Goal: Task Accomplishment & Management: Complete application form

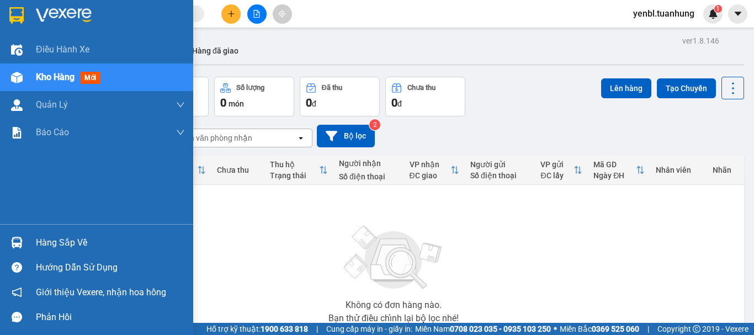
click at [45, 244] on div "Hàng sắp về" at bounding box center [110, 242] width 149 height 17
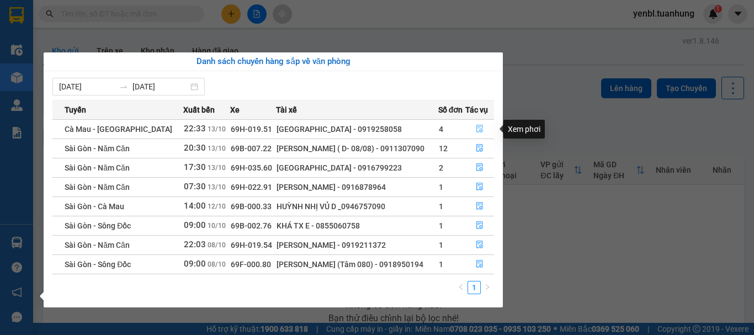
click at [478, 129] on icon "file-done" at bounding box center [480, 129] width 8 height 8
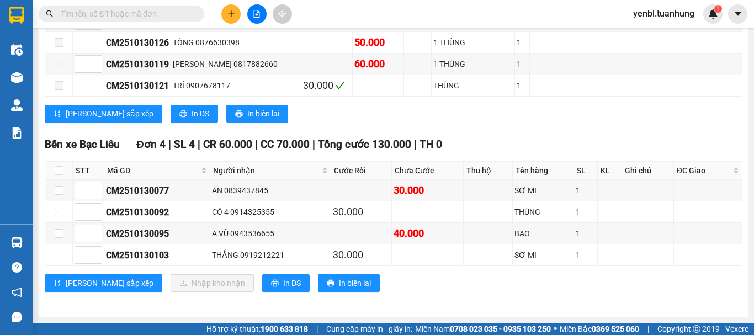
scroll to position [1445, 0]
click at [60, 169] on input "checkbox" at bounding box center [59, 170] width 9 height 9
checkbox input "true"
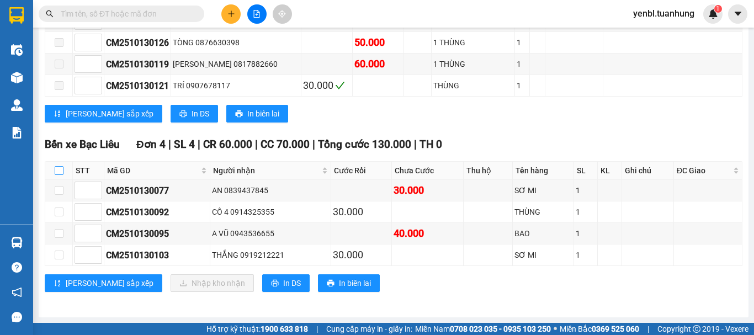
checkbox input "true"
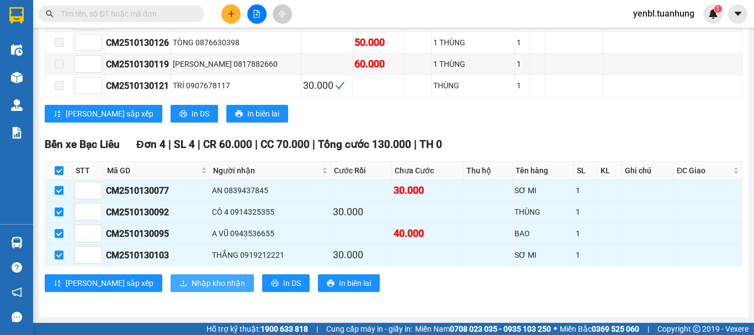
click at [191, 286] on span "Nhập kho nhận" at bounding box center [218, 283] width 54 height 12
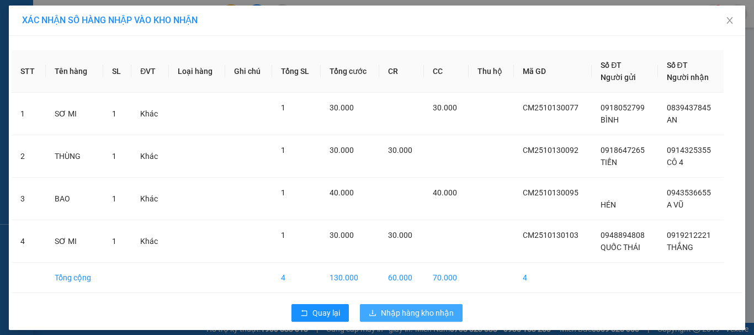
click at [402, 309] on span "Nhập hàng kho nhận" at bounding box center [417, 313] width 73 height 12
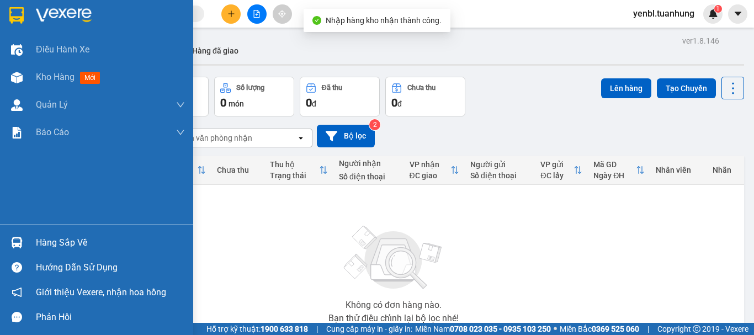
click at [41, 242] on div "Hàng sắp về" at bounding box center [110, 242] width 149 height 17
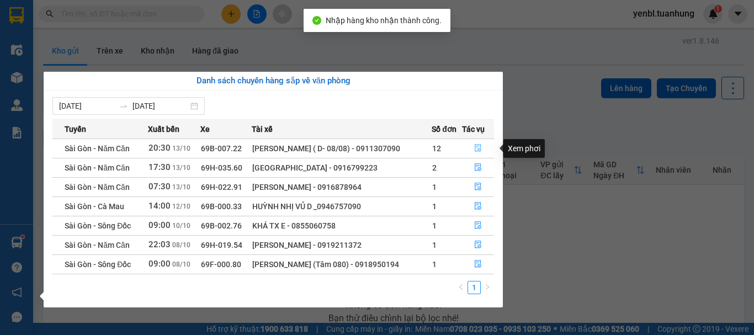
click at [477, 152] on icon "file-done" at bounding box center [478, 148] width 8 height 8
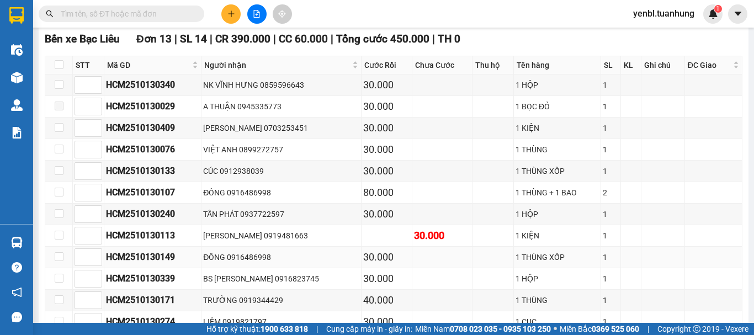
scroll to position [5839, 0]
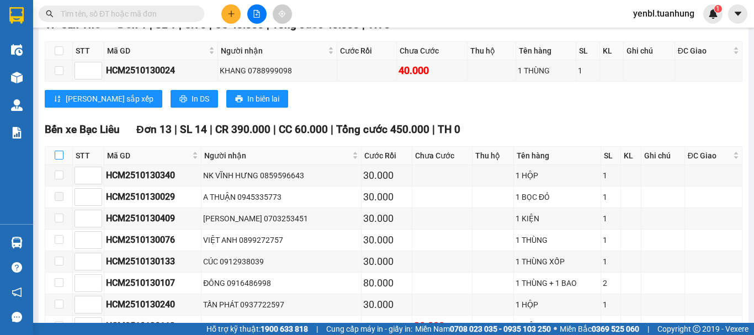
click at [60, 159] on input "checkbox" at bounding box center [59, 155] width 9 height 9
checkbox input "true"
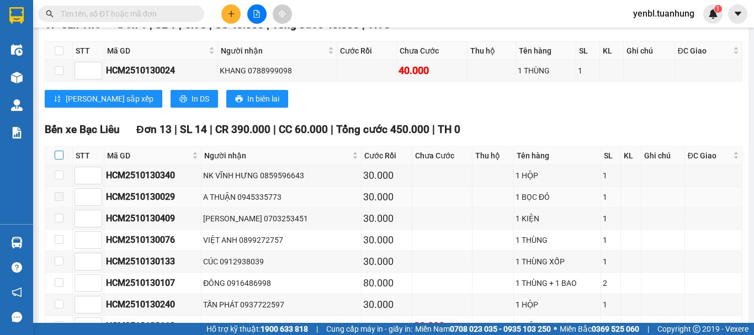
checkbox input "true"
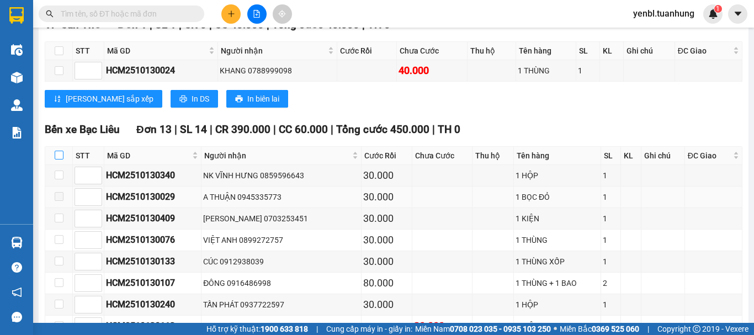
checkbox input "true"
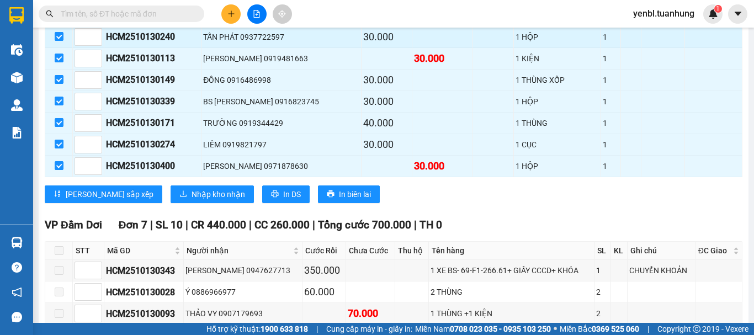
scroll to position [6115, 0]
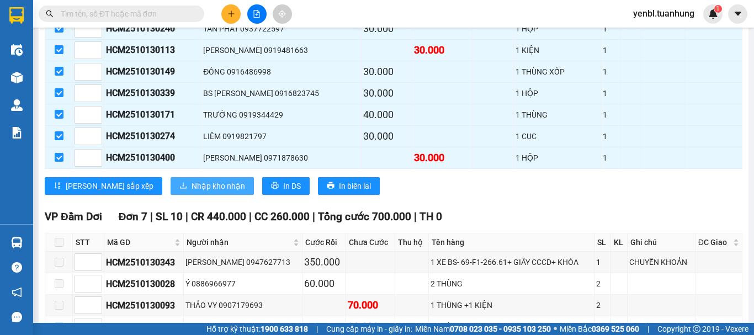
click at [191, 192] on span "Nhập kho nhận" at bounding box center [218, 186] width 54 height 12
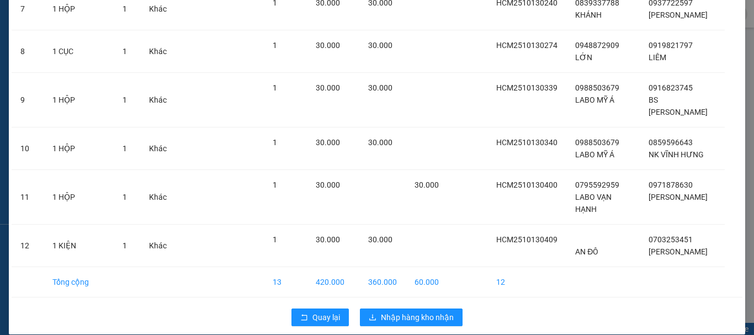
scroll to position [372, 0]
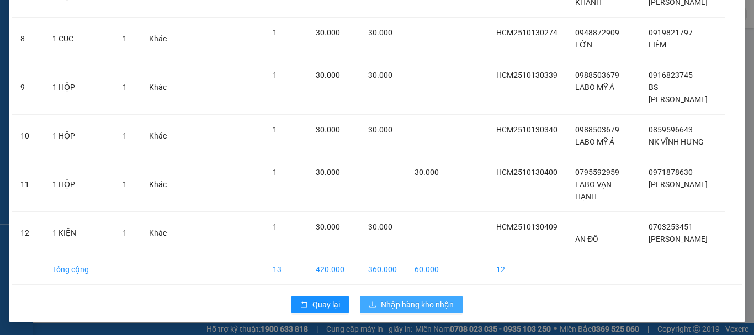
click at [399, 305] on span "Nhập hàng kho nhận" at bounding box center [417, 304] width 73 height 12
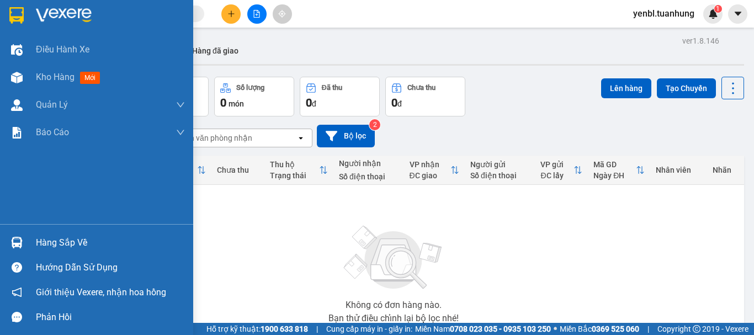
click at [32, 241] on div "Hàng sắp về" at bounding box center [96, 242] width 193 height 25
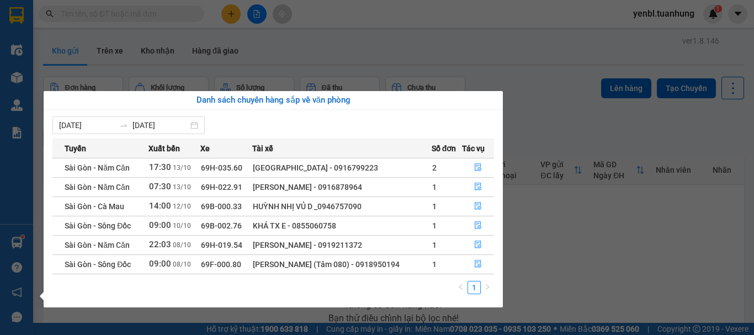
click at [577, 212] on section "Kết quả tìm kiếm ( 0 ) Bộ lọc No Data yenbl.tuanhung 1 Điều hành xe Kho hàng mớ…" at bounding box center [377, 167] width 754 height 335
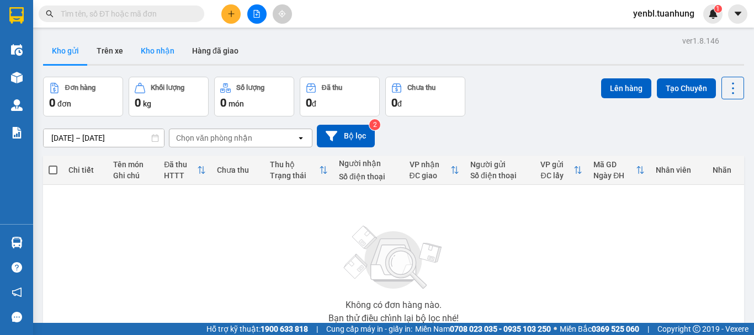
click at [150, 54] on button "Kho nhận" at bounding box center [157, 51] width 51 height 26
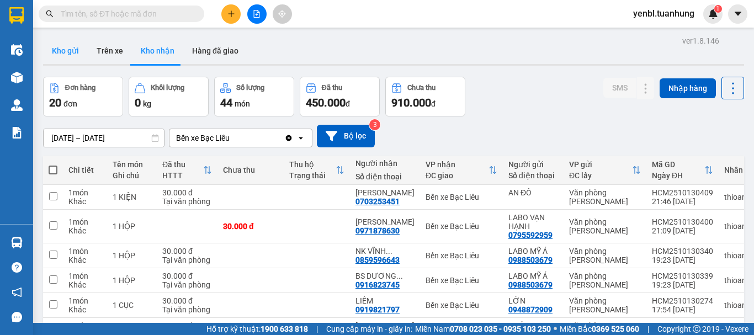
click at [68, 49] on button "Kho gửi" at bounding box center [65, 51] width 45 height 26
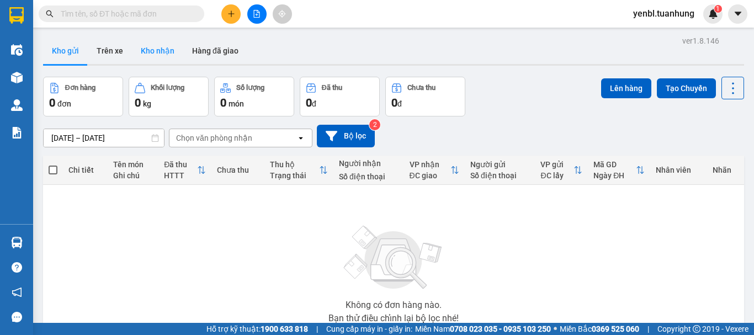
click at [151, 47] on button "Kho nhận" at bounding box center [157, 51] width 51 height 26
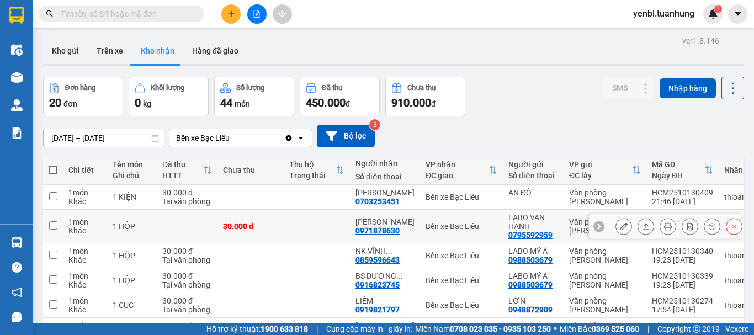
scroll to position [166, 0]
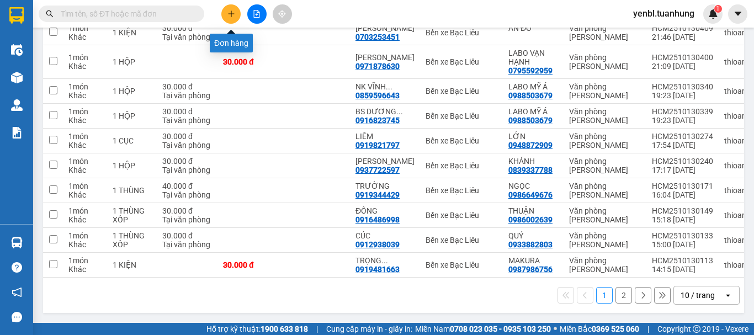
click at [232, 9] on button at bounding box center [230, 13] width 19 height 19
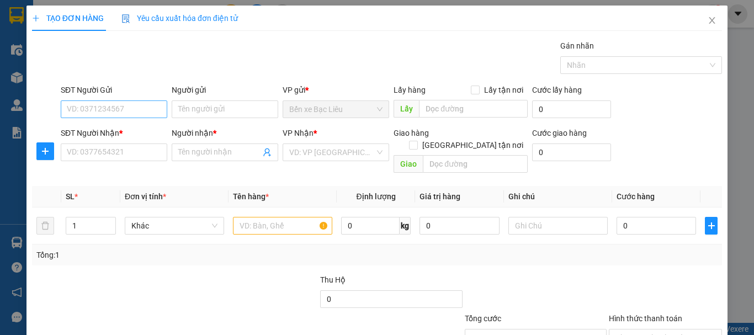
drag, startPoint x: 120, startPoint y: 99, endPoint x: 113, endPoint y: 108, distance: 11.7
click at [120, 101] on div "SĐT Người Gửi VD: 0371234567" at bounding box center [114, 103] width 106 height 39
click at [113, 108] on input "SĐT Người Gửi" at bounding box center [114, 109] width 106 height 18
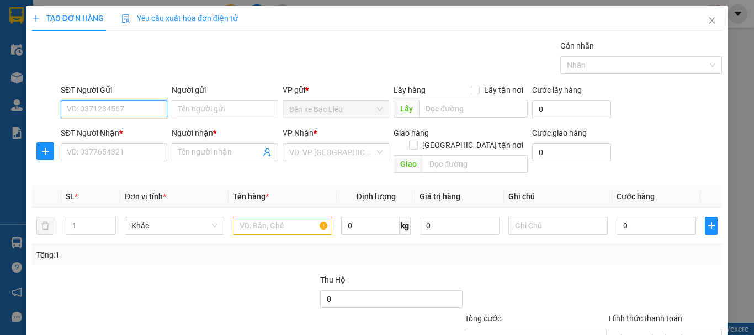
click at [113, 108] on input "SĐT Người Gửi" at bounding box center [114, 109] width 106 height 18
click at [115, 110] on input "0917402299" at bounding box center [114, 109] width 106 height 18
type input "0917402299"
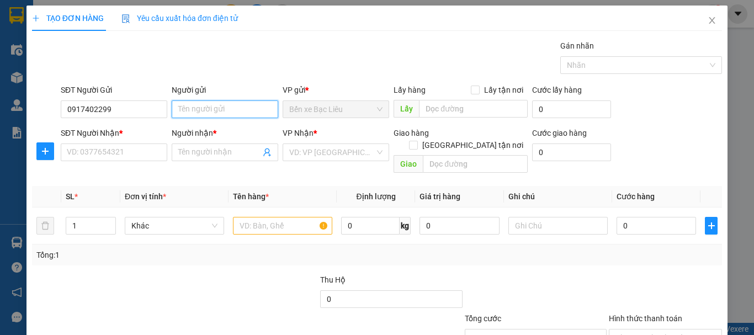
click at [194, 103] on input "Người gửi" at bounding box center [225, 109] width 106 height 18
click at [202, 115] on input "thar" at bounding box center [225, 109] width 106 height 18
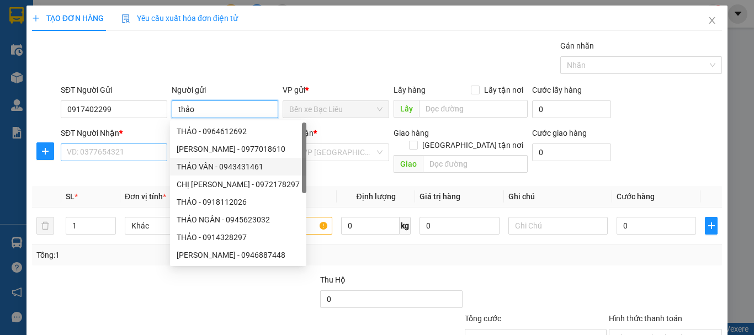
type input "thảo"
click at [140, 156] on input "SĐT Người Nhận *" at bounding box center [114, 152] width 106 height 18
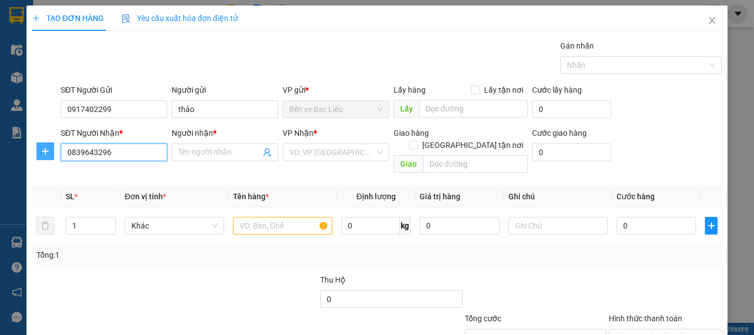
type input "0839643296"
click at [38, 159] on button "button" at bounding box center [45, 151] width 18 height 18
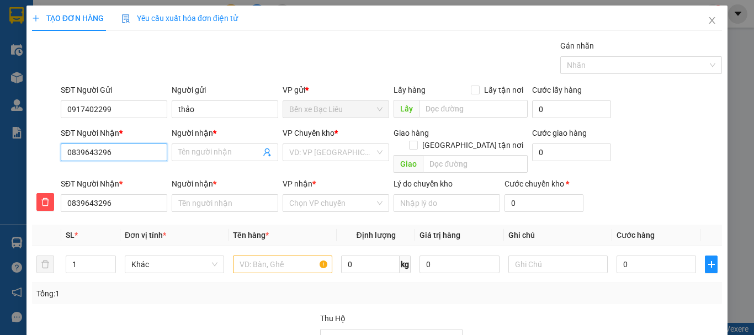
click at [143, 155] on input "0839643296" at bounding box center [114, 152] width 106 height 18
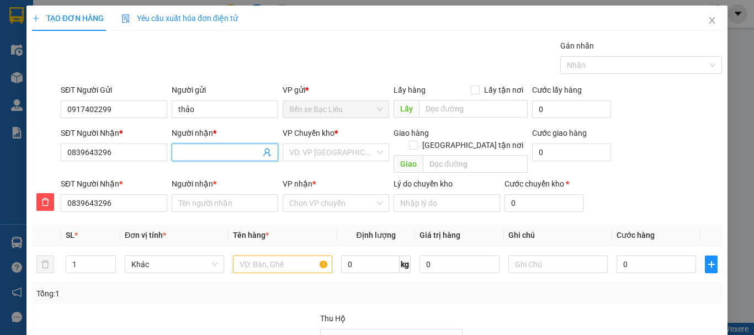
click at [187, 154] on input "Người nhận *" at bounding box center [219, 152] width 82 height 12
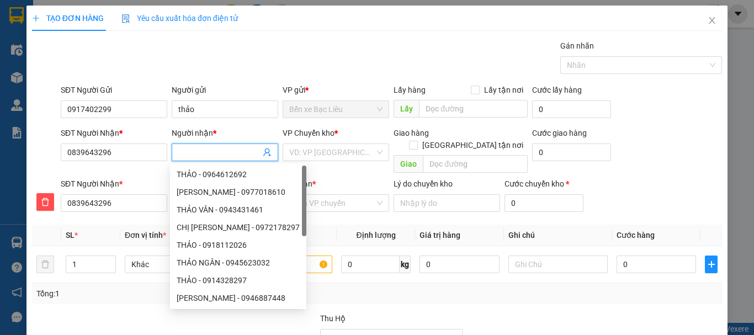
type input "d"
type input "đ"
type input "đu"
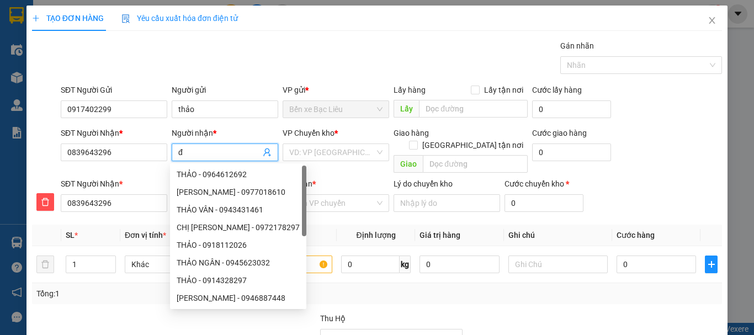
type input "đu"
type input "đua"
click at [358, 156] on input "search" at bounding box center [332, 152] width 86 height 17
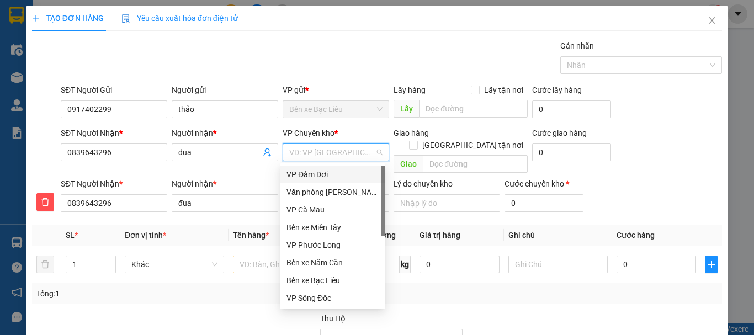
click at [332, 109] on span "Bến xe Bạc Liêu" at bounding box center [335, 109] width 93 height 17
click at [312, 209] on div "VP Cà Mau" at bounding box center [332, 210] width 92 height 12
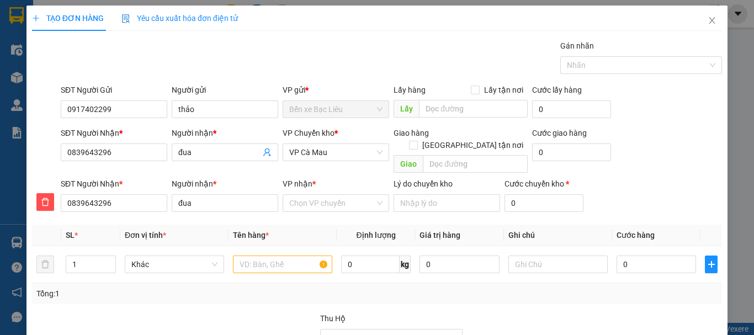
click at [337, 132] on b "*" at bounding box center [335, 133] width 3 height 9
click at [313, 179] on b "*" at bounding box center [313, 183] width 3 height 9
click at [313, 195] on input "VP nhận *" at bounding box center [332, 203] width 86 height 17
click at [118, 152] on input "0839643296" at bounding box center [114, 152] width 106 height 18
click at [41, 196] on button "button" at bounding box center [45, 202] width 18 height 18
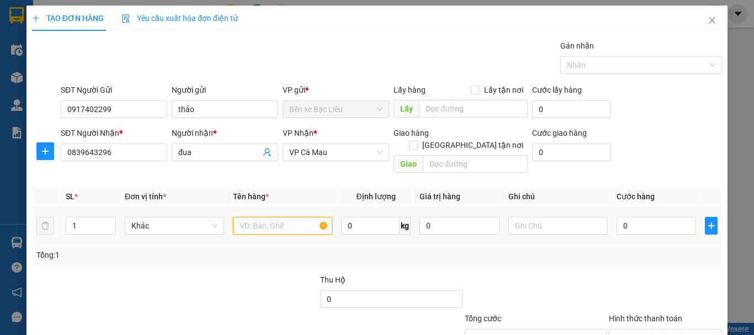
click at [306, 217] on input "text" at bounding box center [282, 226] width 99 height 18
type input "1 bọc"
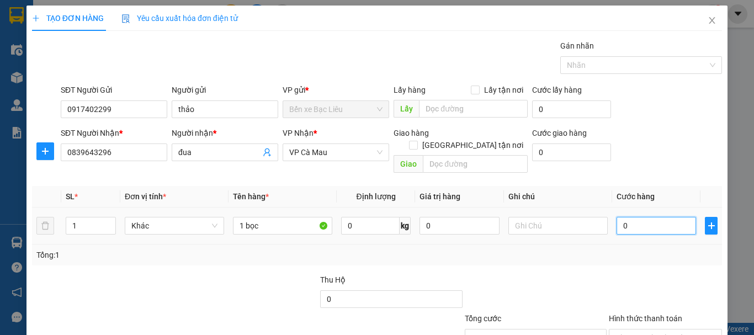
click at [658, 217] on input "0" at bounding box center [655, 226] width 79 height 18
type input "3"
type input "30"
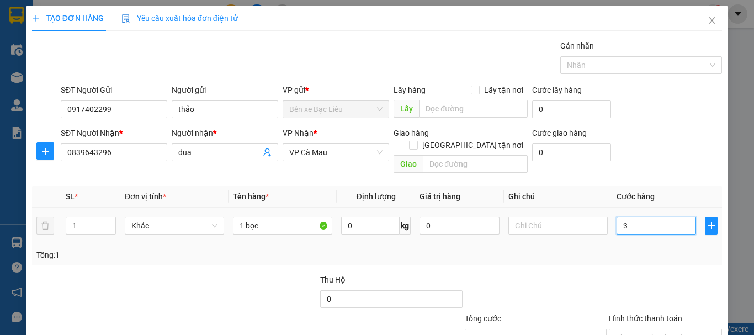
type input "30"
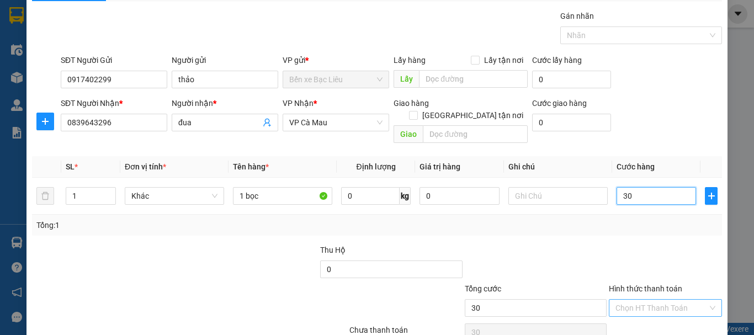
scroll to position [55, 0]
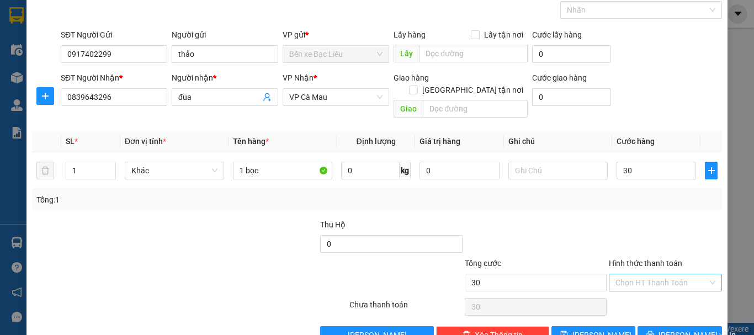
type input "30.000"
click at [638, 274] on input "Hình thức thanh toán" at bounding box center [661, 282] width 92 height 17
click at [636, 289] on div "Tại văn phòng" at bounding box center [658, 292] width 99 height 12
type input "0"
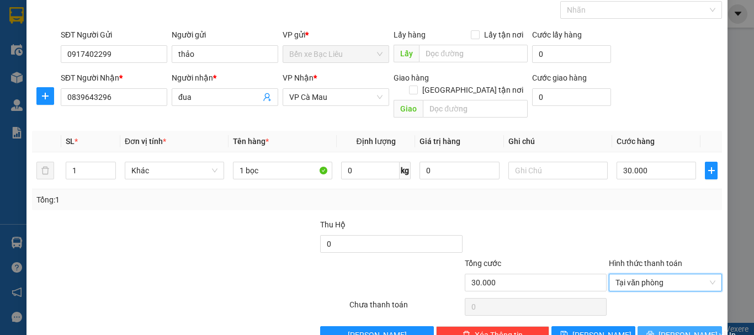
click at [654, 330] on icon "printer" at bounding box center [650, 334] width 8 height 8
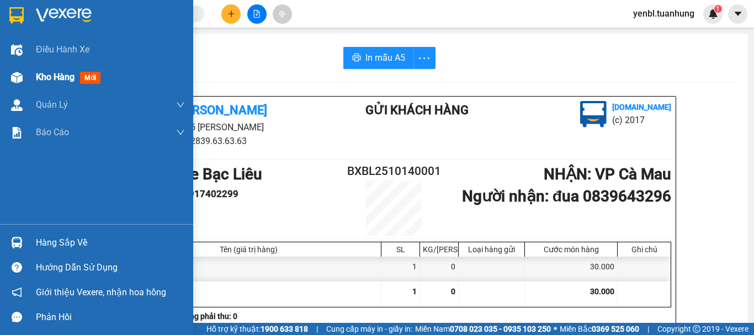
click at [50, 77] on span "Kho hàng" at bounding box center [55, 77] width 39 height 10
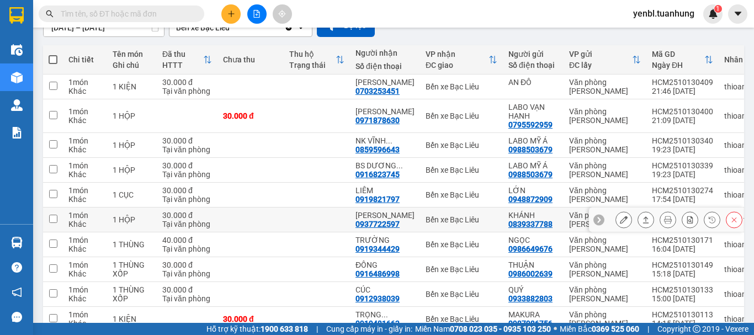
scroll to position [169, 0]
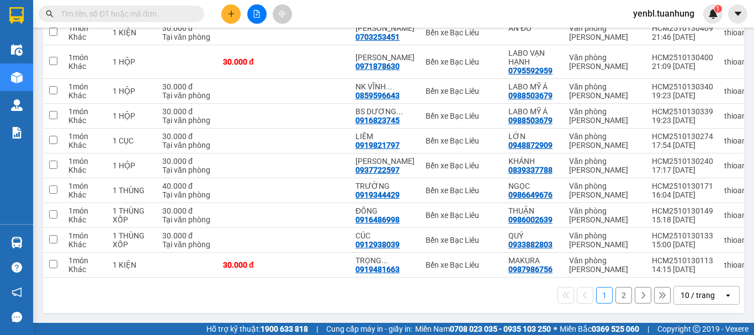
click at [616, 296] on button "2" at bounding box center [623, 295] width 17 height 17
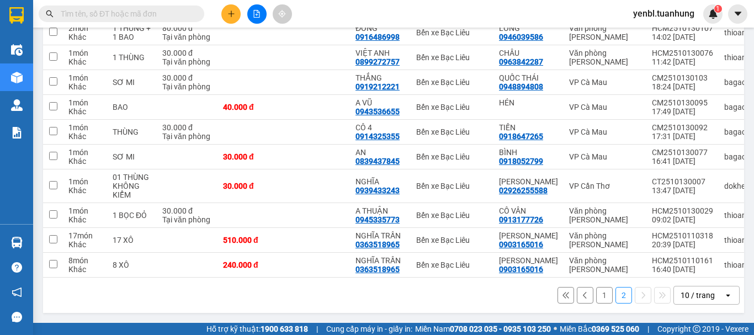
click at [172, 11] on input "text" at bounding box center [126, 14] width 130 height 12
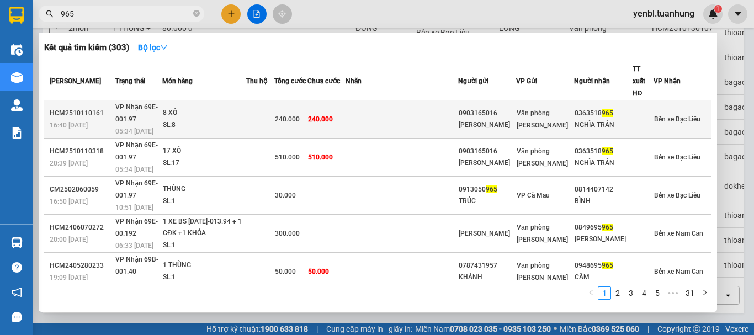
type input "965"
click at [617, 119] on div "NGHĨA TRẦN" at bounding box center [602, 125] width 57 height 12
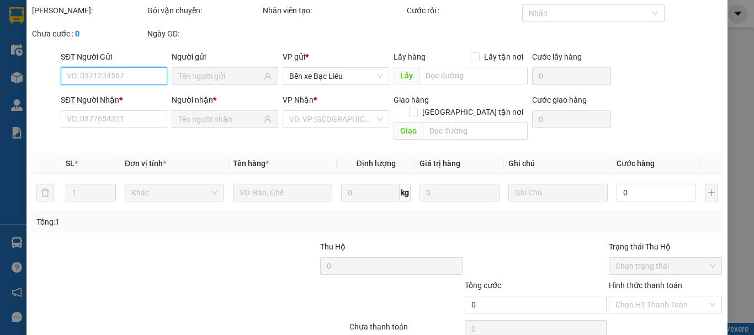
type input "0903165016"
type input "[PERSON_NAME]"
type input "0363518965"
type input "NGHĨA TRẦN"
type input "240.000"
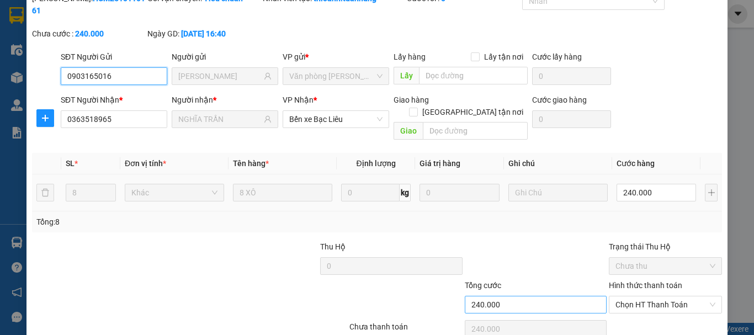
scroll to position [76, 0]
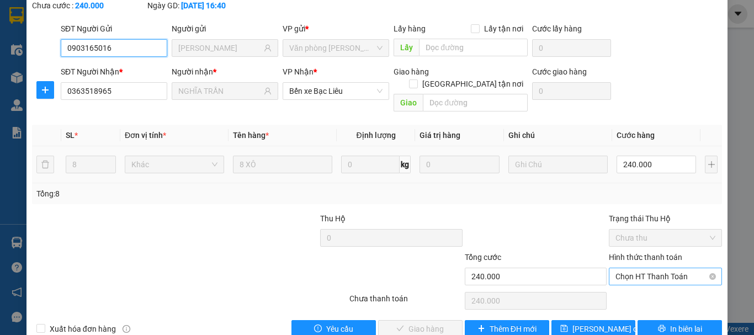
click at [618, 268] on span "Chọn HT Thanh Toán" at bounding box center [665, 276] width 100 height 17
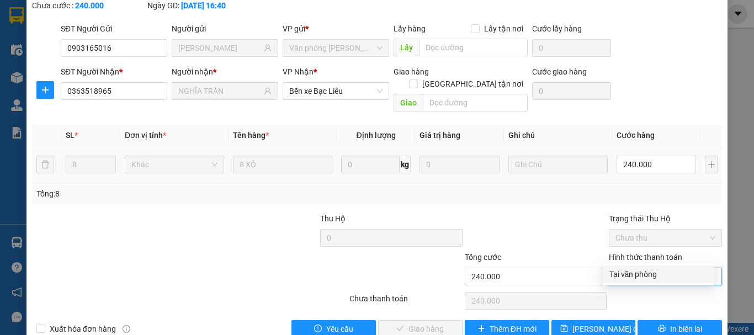
drag, startPoint x: 618, startPoint y: 273, endPoint x: 587, endPoint y: 286, distance: 33.4
click at [618, 274] on div "Tại văn phòng" at bounding box center [658, 274] width 99 height 12
type input "0"
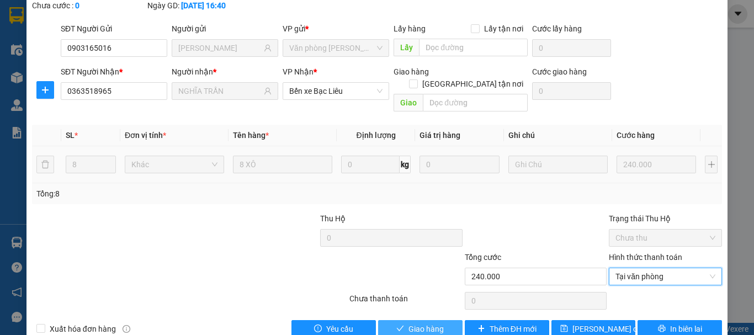
click at [441, 320] on button "Giao hàng" at bounding box center [420, 329] width 84 height 18
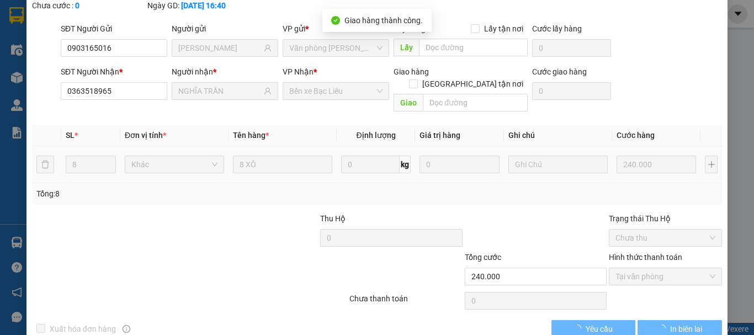
scroll to position [20, 0]
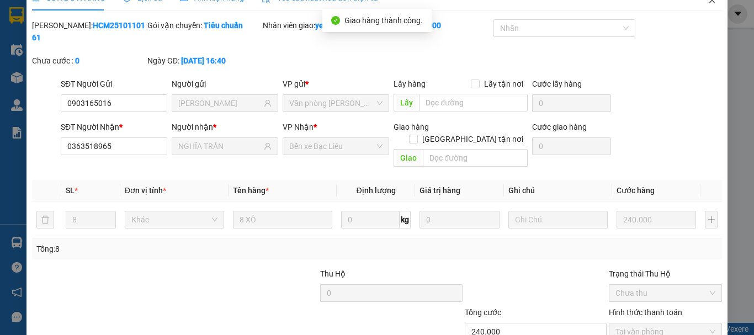
click at [708, 5] on span "Close" at bounding box center [711, 0] width 31 height 31
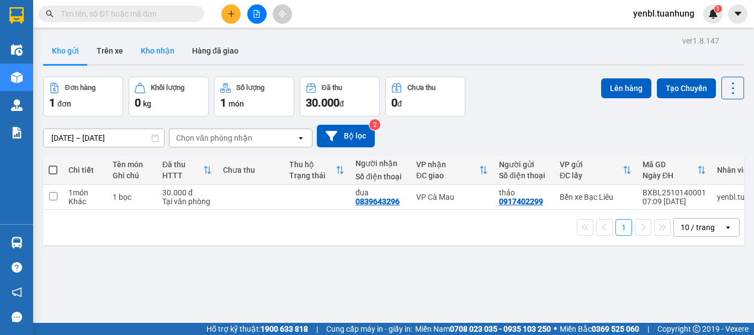
click at [158, 61] on button "Kho nhận" at bounding box center [157, 51] width 51 height 26
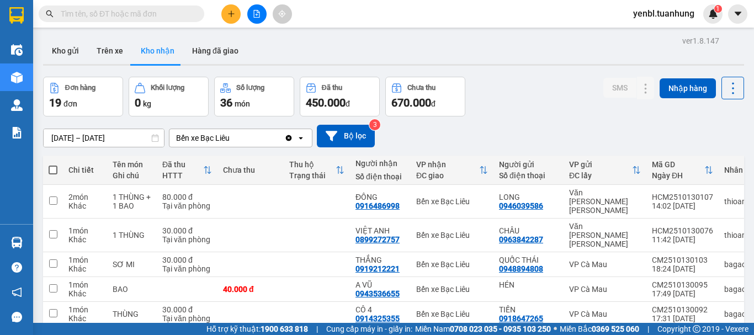
click at [168, 9] on input "text" at bounding box center [126, 14] width 130 height 12
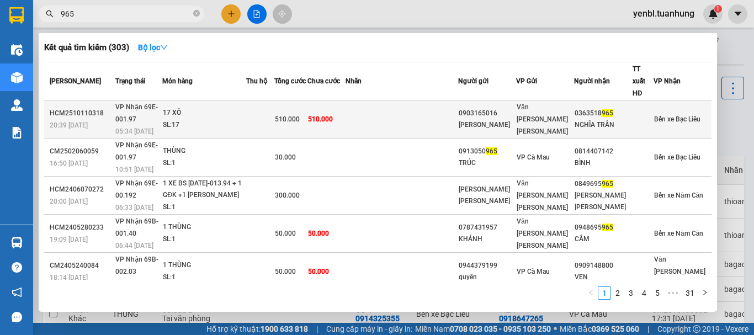
type input "965"
click at [495, 100] on td "0903165016 ANH MINH" at bounding box center [487, 119] width 58 height 38
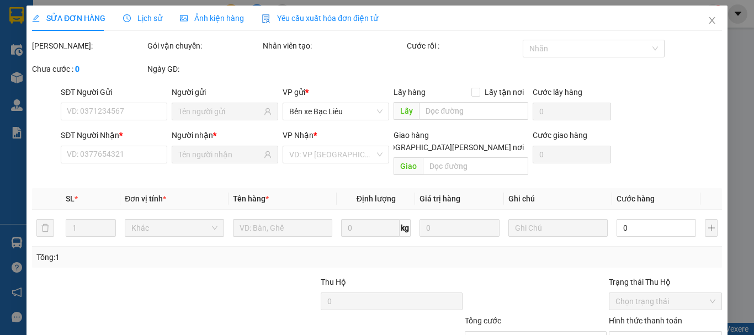
type input "0903165016"
type input "[PERSON_NAME]"
type input "0363518965"
type input "NGHĨA TRẦN"
type input "510.000"
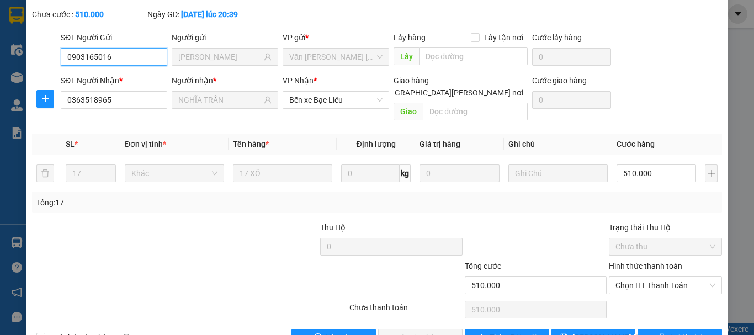
scroll to position [76, 0]
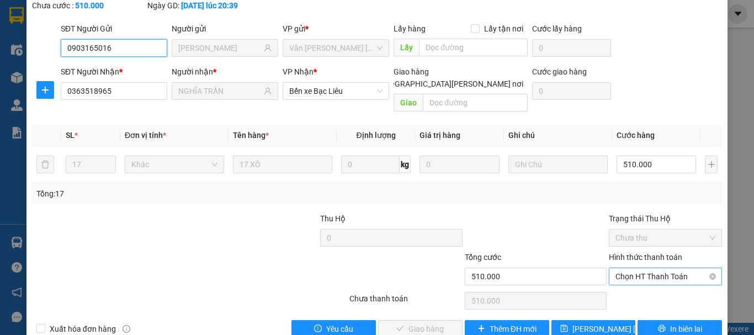
click at [634, 268] on span "Chọn HT Thanh Toán" at bounding box center [665, 276] width 100 height 17
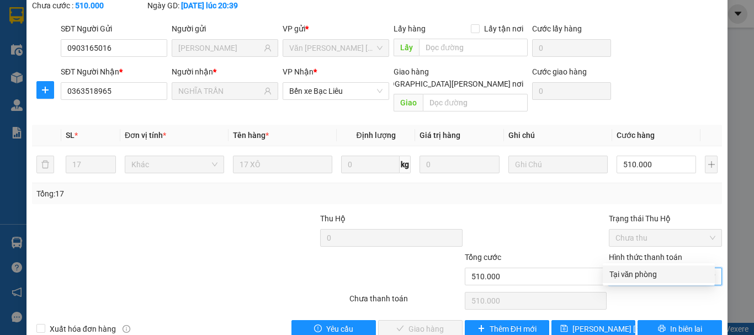
click at [621, 270] on div "Tại văn phòng" at bounding box center [658, 274] width 99 height 12
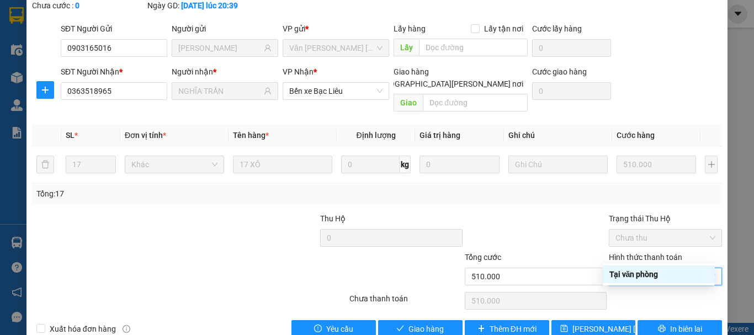
type input "0"
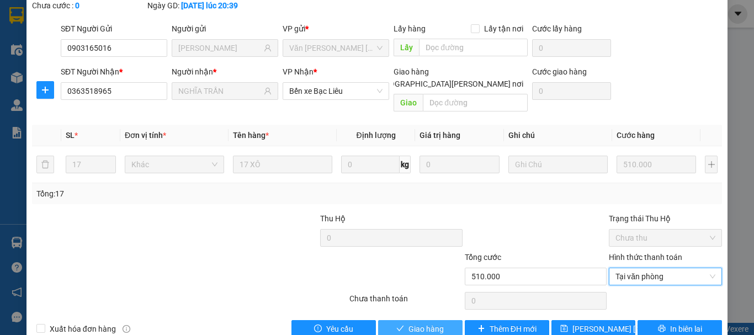
click at [429, 323] on span "Giao hàng" at bounding box center [425, 329] width 35 height 12
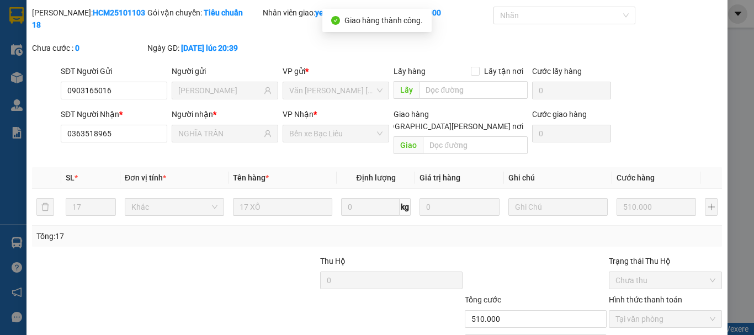
scroll to position [0, 0]
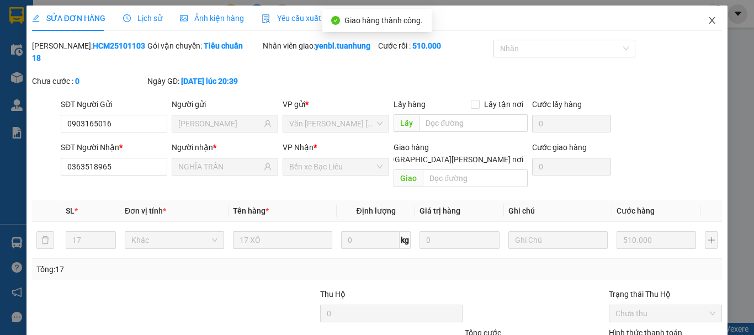
click at [709, 26] on span "Close" at bounding box center [711, 21] width 31 height 31
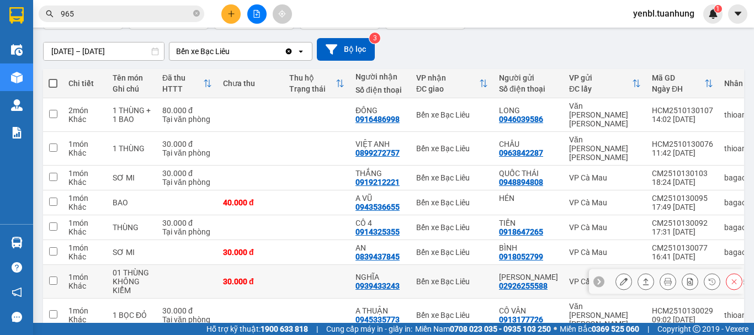
scroll to position [119, 0]
